Goal: Task Accomplishment & Management: Complete application form

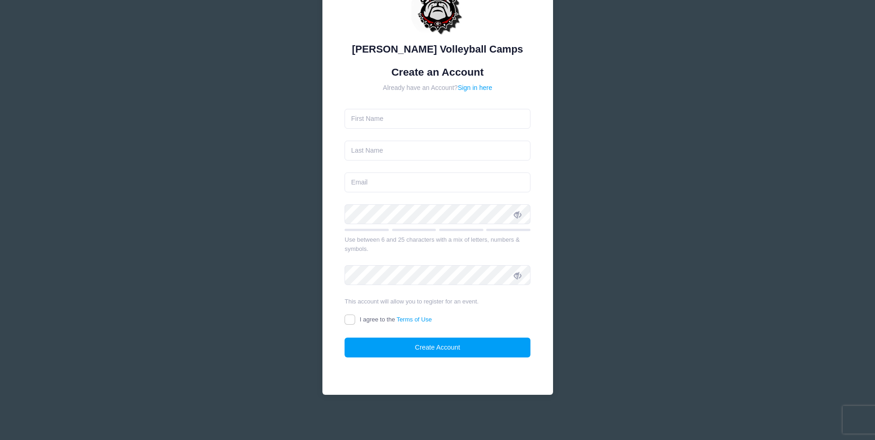
scroll to position [16, 0]
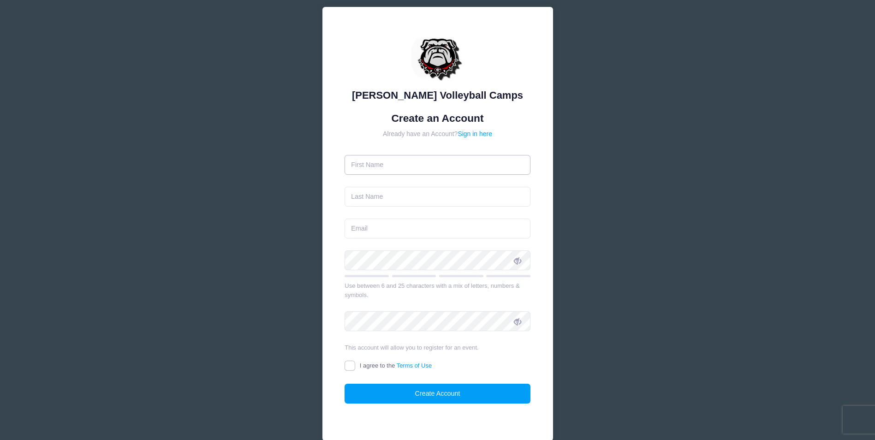
click at [443, 170] on input "text" at bounding box center [438, 165] width 186 height 20
type input "[PERSON_NAME]"
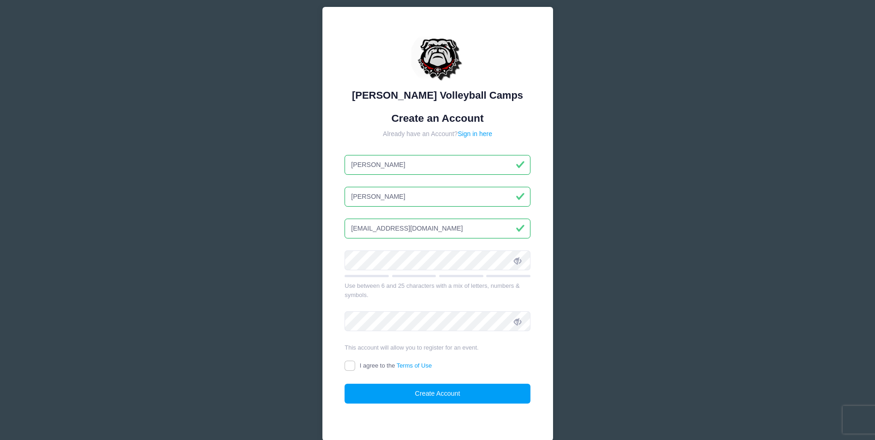
type input "[EMAIL_ADDRESS][DOMAIN_NAME]"
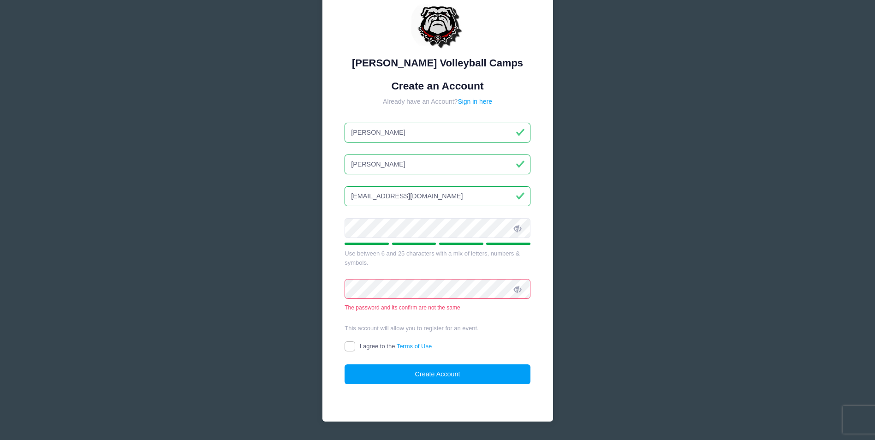
scroll to position [62, 0]
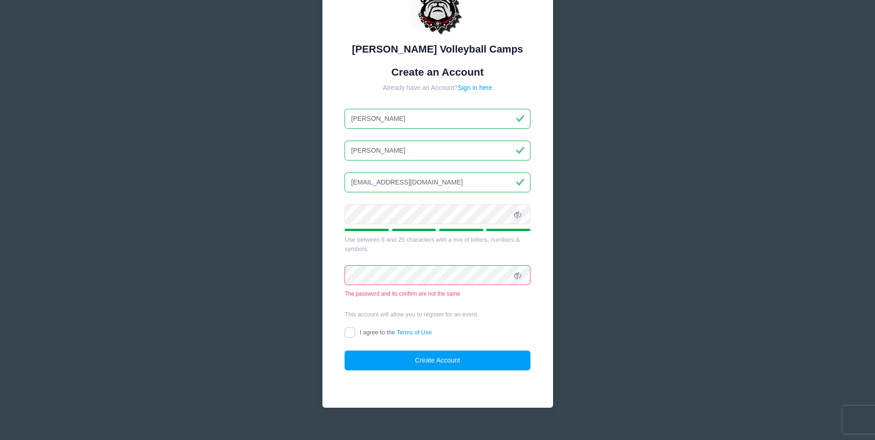
click at [517, 218] on icon at bounding box center [517, 214] width 7 height 7
click at [336, 274] on div "[PERSON_NAME] Volleyball Camps Create an Account Already have an Account? Sign …" at bounding box center [438, 184] width 231 height 447
click at [534, 318] on div "[PERSON_NAME] Volleyball Camps Create an Account Already have an Account? Sign …" at bounding box center [438, 184] width 231 height 447
click at [520, 275] on icon at bounding box center [517, 275] width 7 height 7
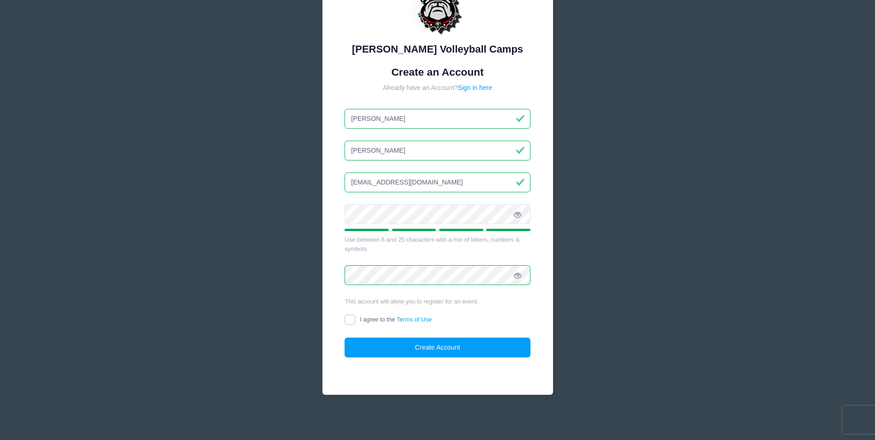
click at [345, 320] on input "I agree to the Terms of Use" at bounding box center [350, 320] width 11 height 11
checkbox input "true"
click at [421, 347] on button "Create Account" at bounding box center [438, 348] width 186 height 20
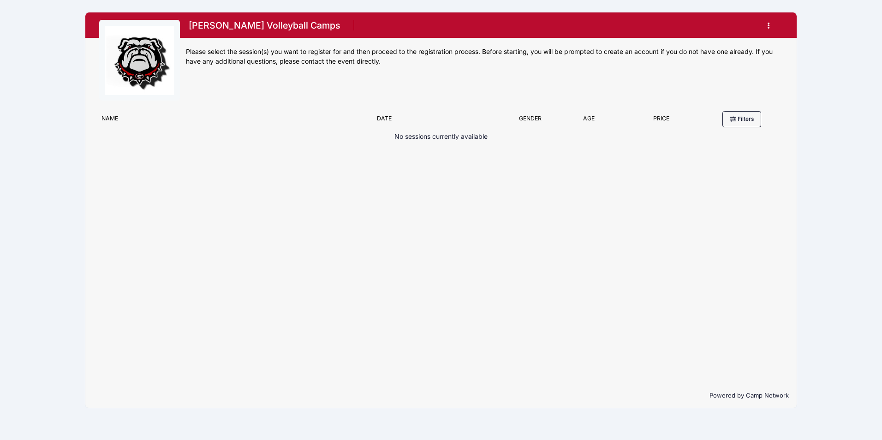
click at [136, 47] on img at bounding box center [139, 60] width 69 height 69
